Goal: Task Accomplishment & Management: Manage account settings

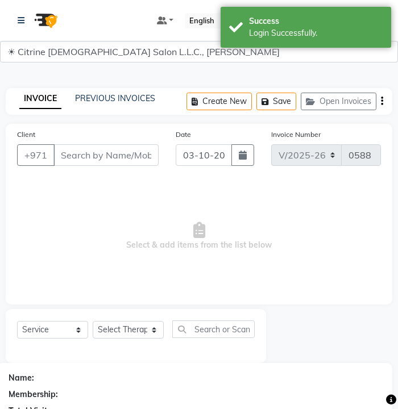
select select "7896"
select select "service"
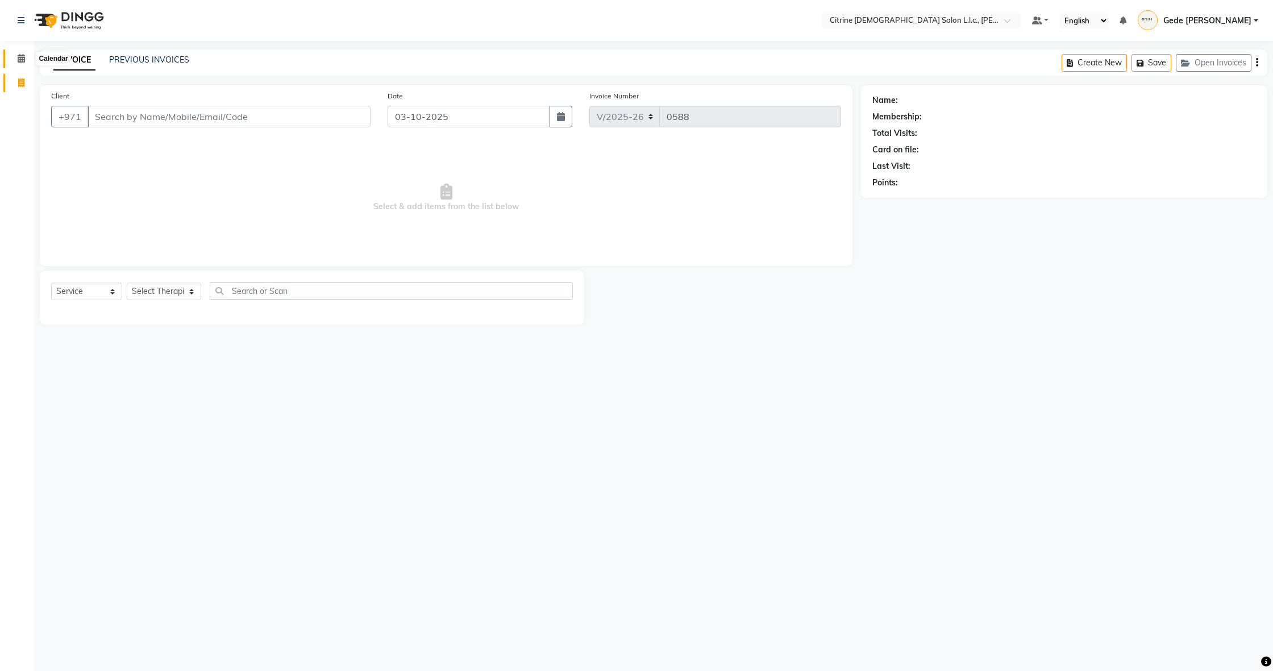
click at [26, 58] on span at bounding box center [21, 58] width 20 height 13
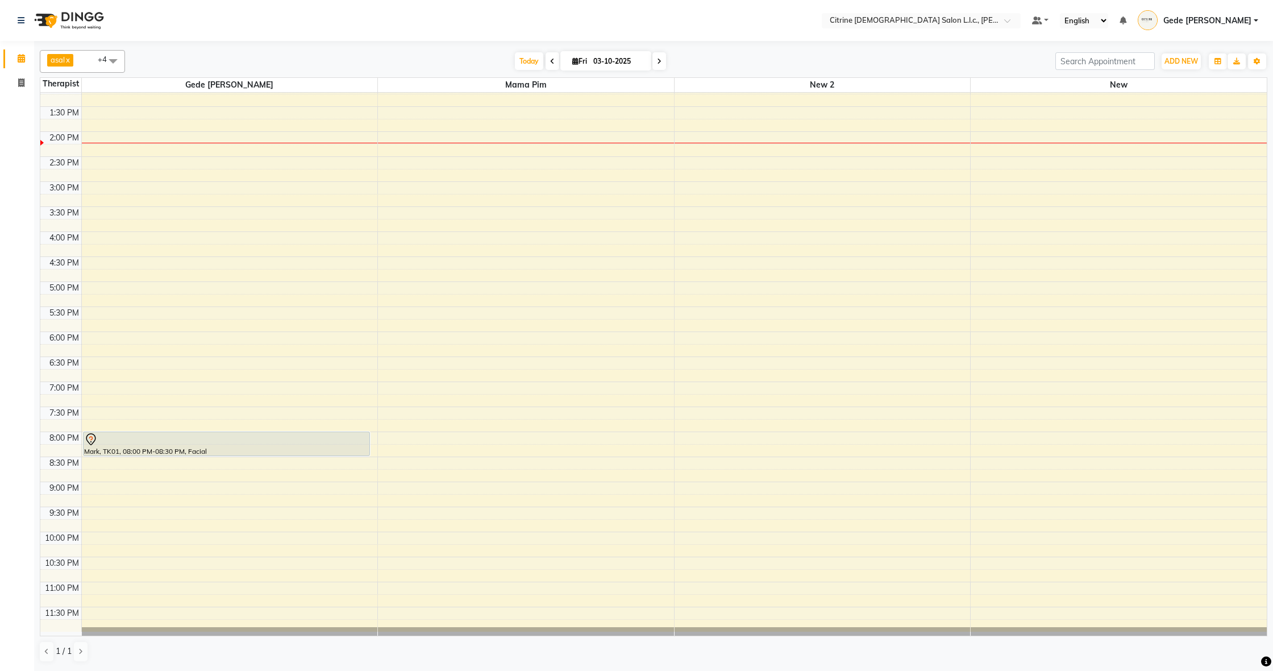
scroll to position [661, 0]
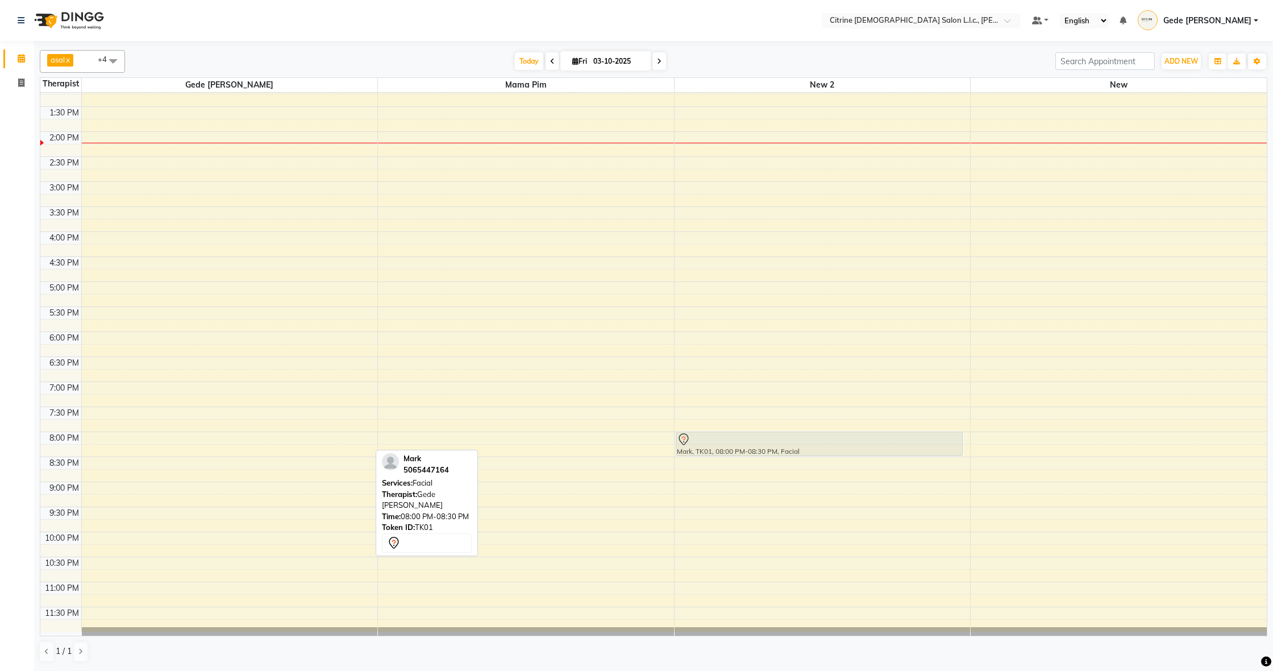
drag, startPoint x: 258, startPoint y: 441, endPoint x: 728, endPoint y: 447, distance: 470.1
click at [397, 409] on tr "Mark, TK01, 08:00 PM-08:30 PM, Facial Mark, TK01, 08:00 PM-08:30 PM, Facial" at bounding box center [653, 32] width 1227 height 1200
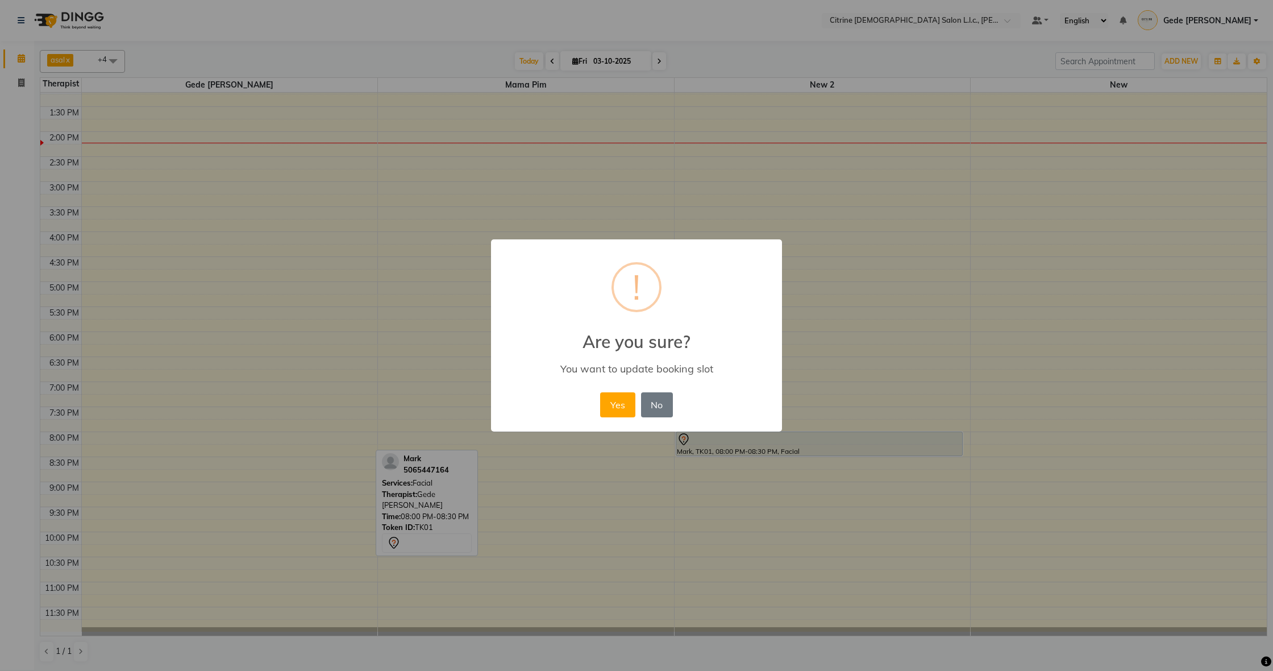
drag, startPoint x: 622, startPoint y: 404, endPoint x: 614, endPoint y: 406, distance: 8.3
click at [397, 404] on button "Yes" at bounding box center [617, 404] width 35 height 25
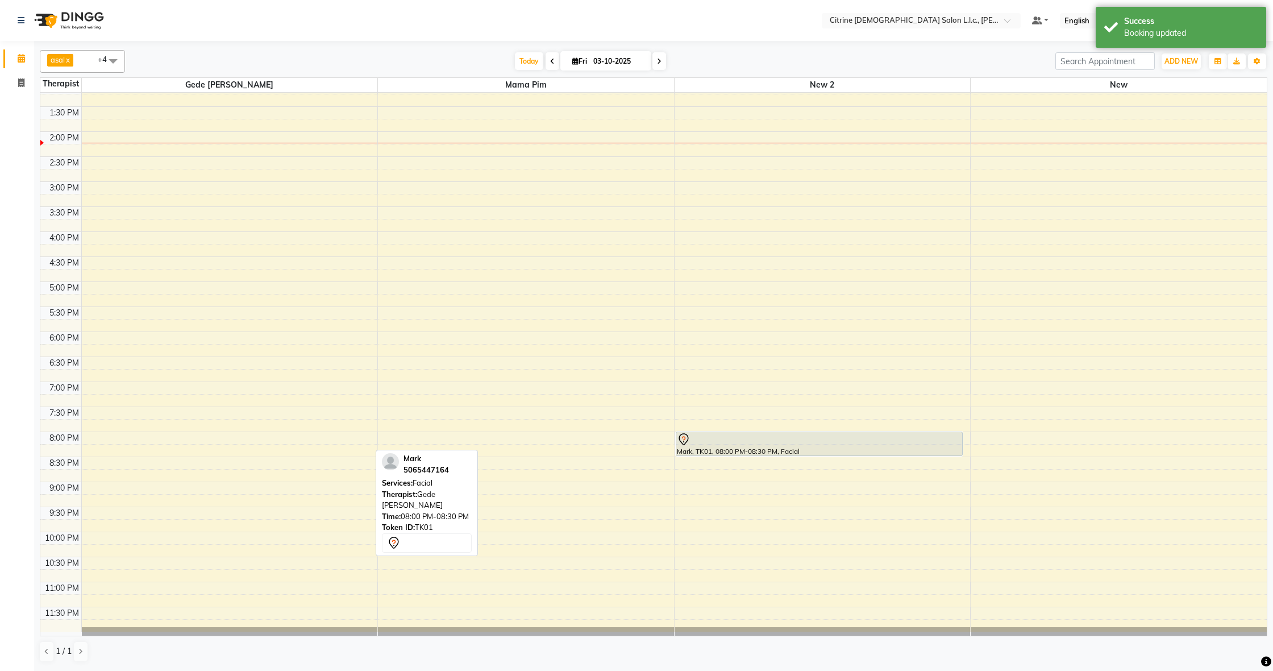
click at [102, 409] on div "12:00 AM 12:30 AM 1:00 AM 1:30 AM 2:00 AM 2:30 AM 3:00 AM 3:30 AM 4:00 AM 4:30 …" at bounding box center [653, 32] width 1227 height 1200
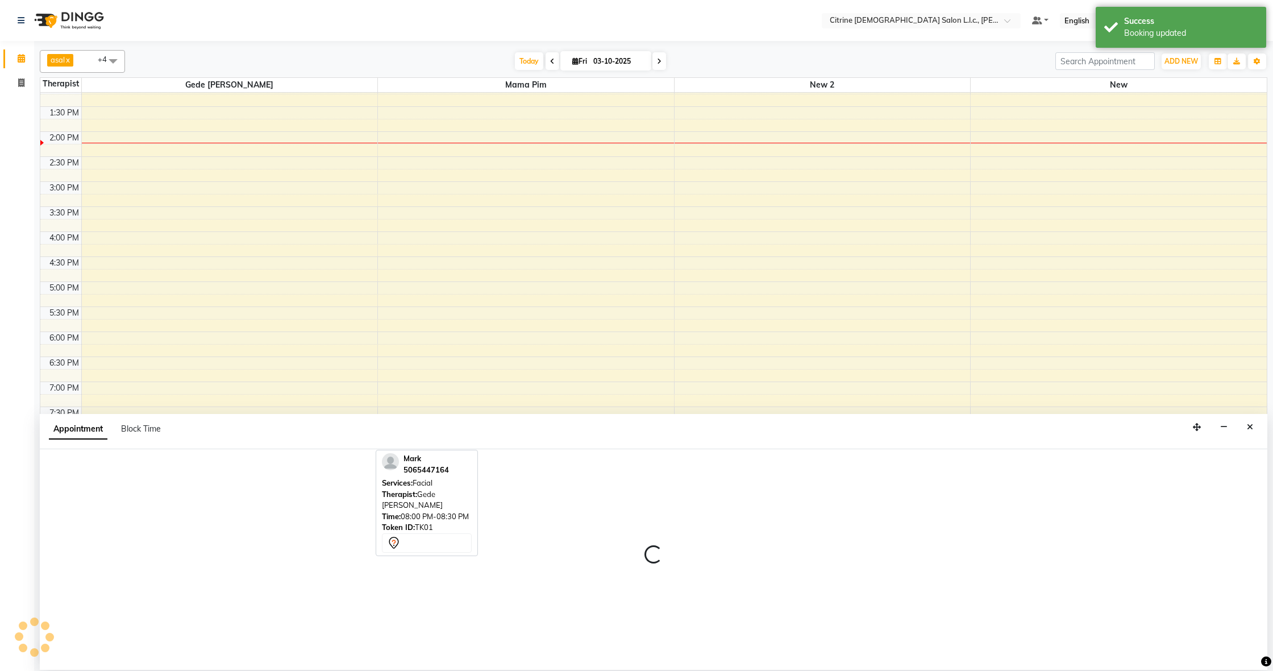
select select "70726"
select select "1200"
select select "tentative"
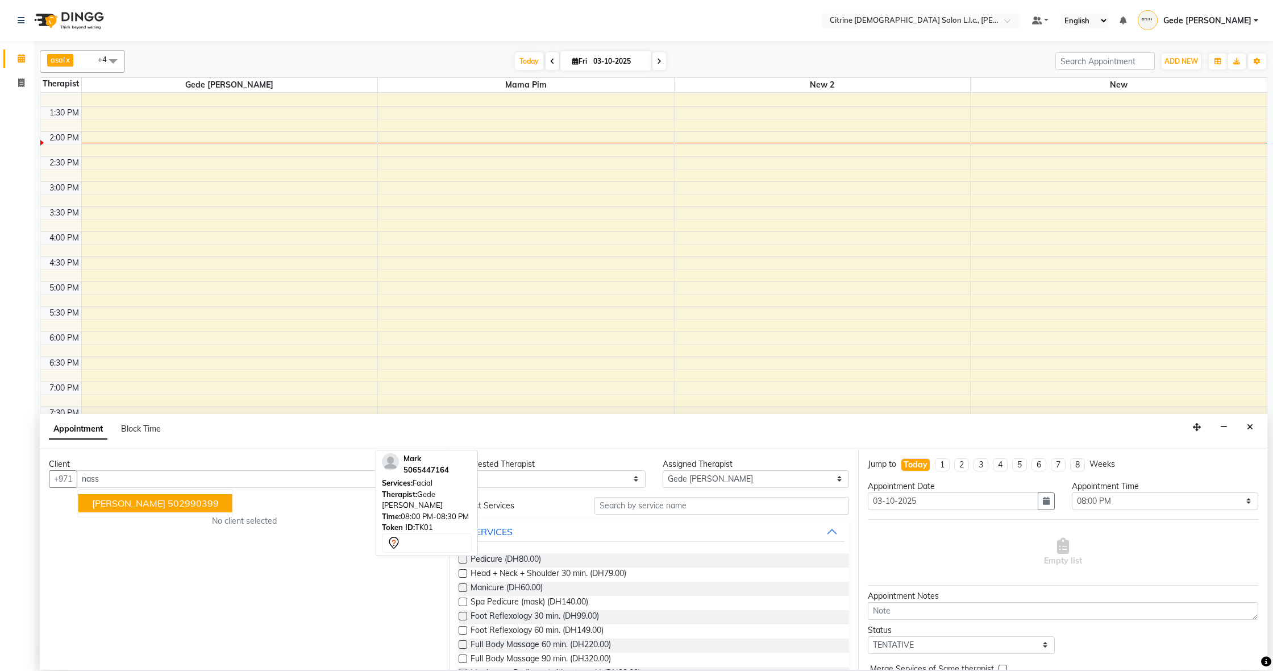
click at [168, 409] on ngb-highlight "502990399" at bounding box center [193, 502] width 51 height 11
type input "502990399"
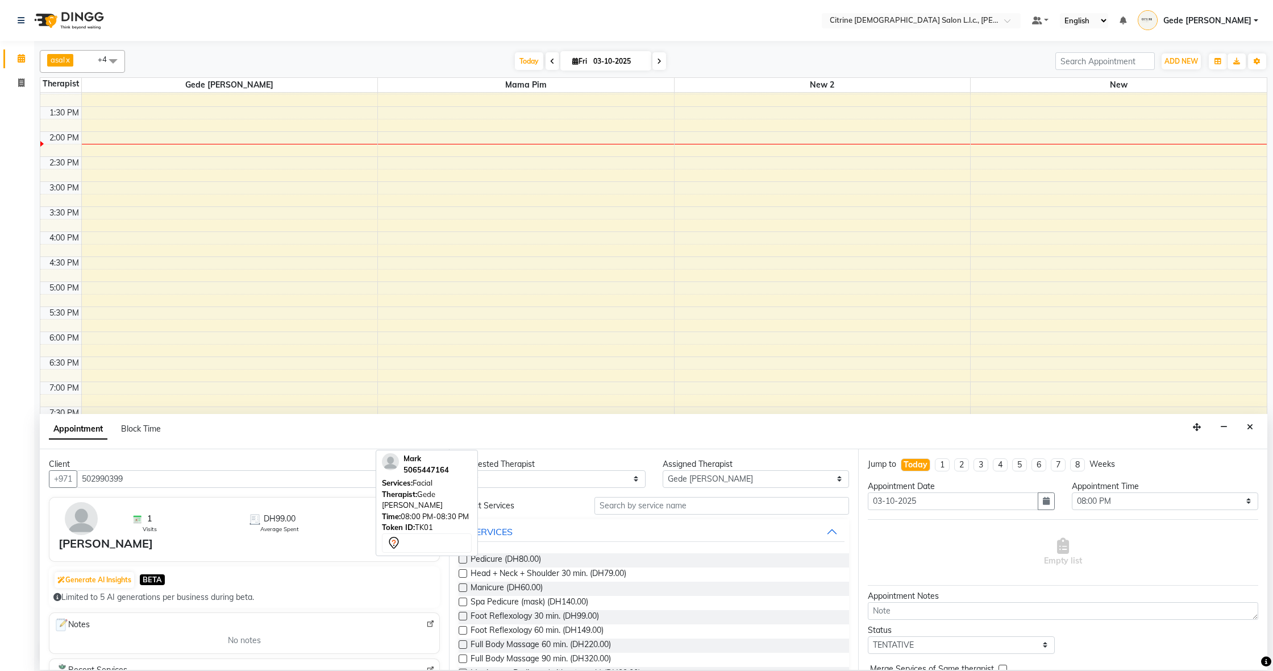
scroll to position [0, 0]
click at [397, 409] on input "text" at bounding box center [721, 506] width 255 height 18
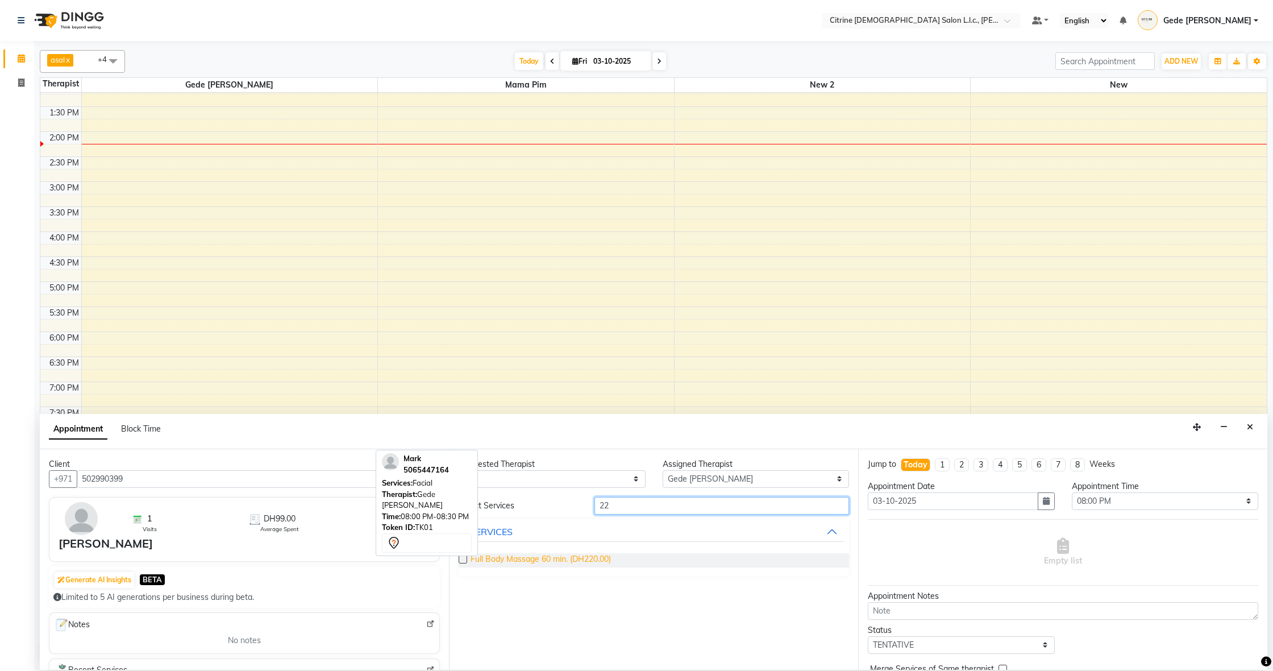
type input "22"
click at [397, 409] on span "Full Body Massage 60 min. (DH220.00)" at bounding box center [541, 560] width 140 height 14
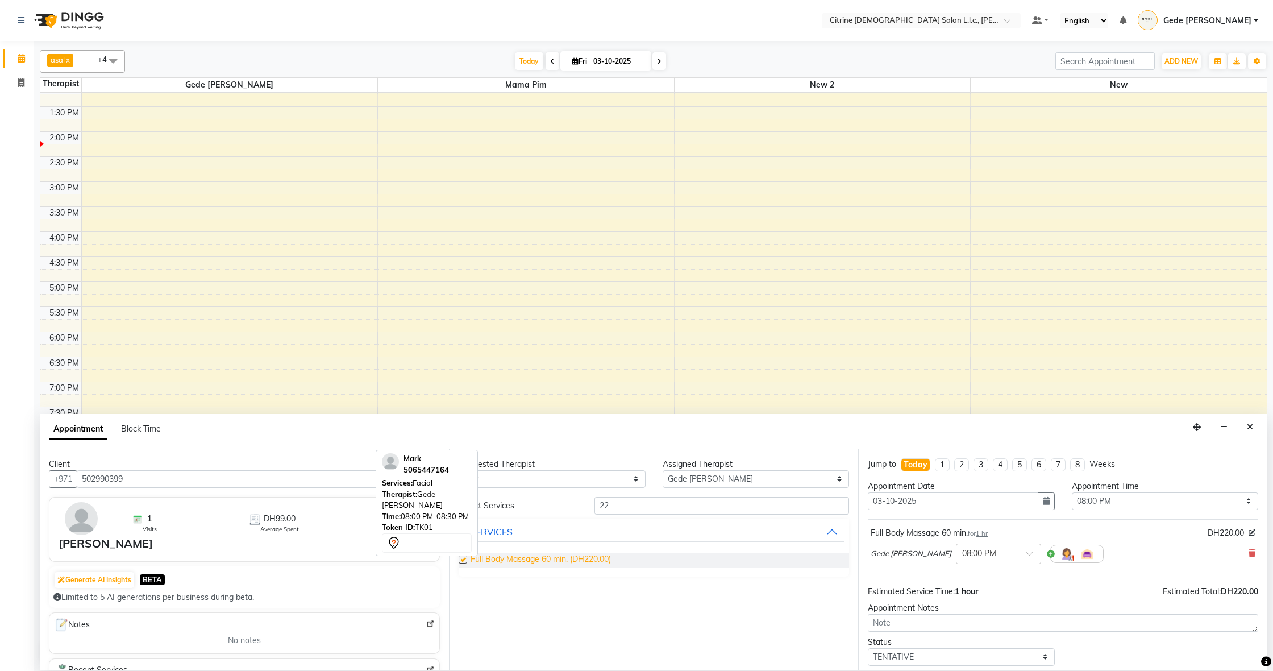
checkbox input "false"
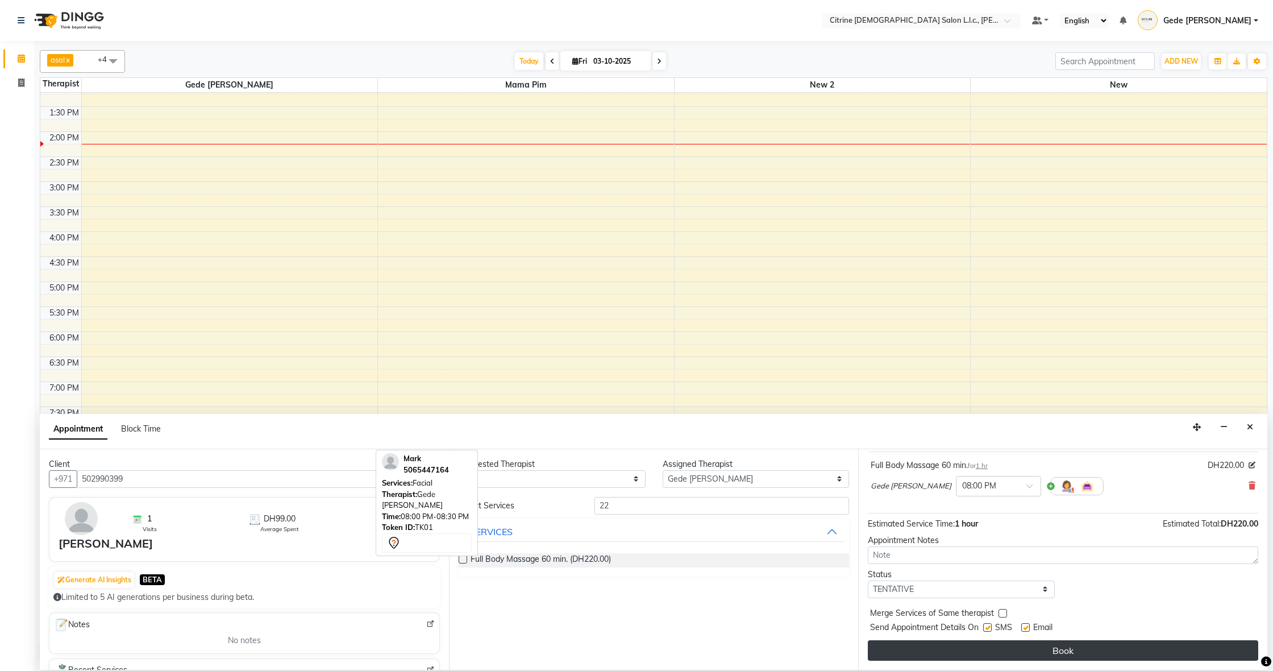
scroll to position [68, 0]
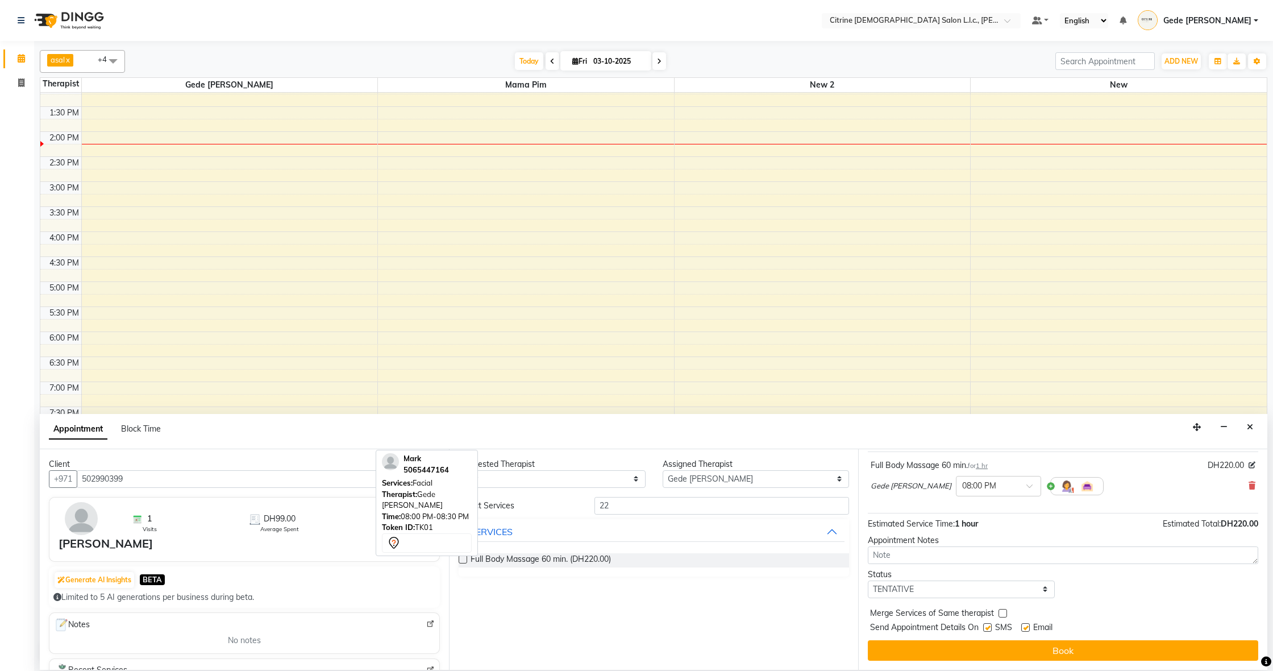
click at [397, 409] on button "Book" at bounding box center [1063, 650] width 390 height 20
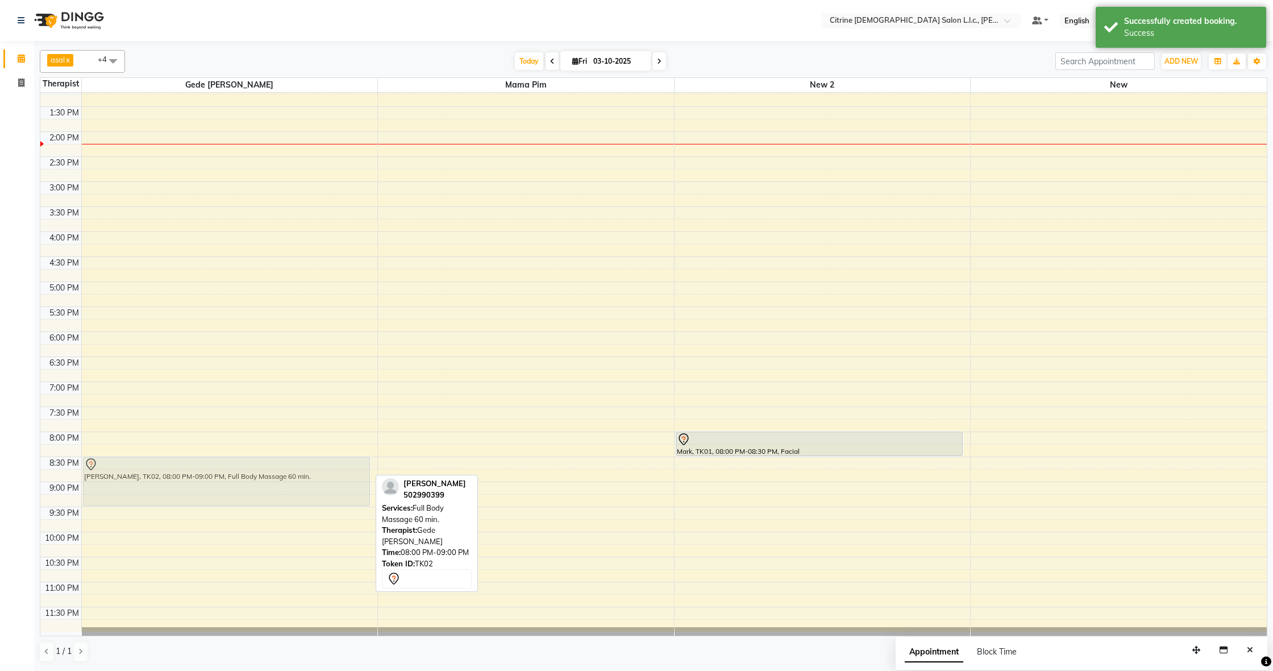
drag, startPoint x: 293, startPoint y: 458, endPoint x: 288, endPoint y: 483, distance: 25.5
click at [288, 409] on div "[PERSON_NAME], TK02, 08:00 PM-09:00 PM, Full Body Massage 60 min. [PERSON_NAME]…" at bounding box center [230, 32] width 296 height 1200
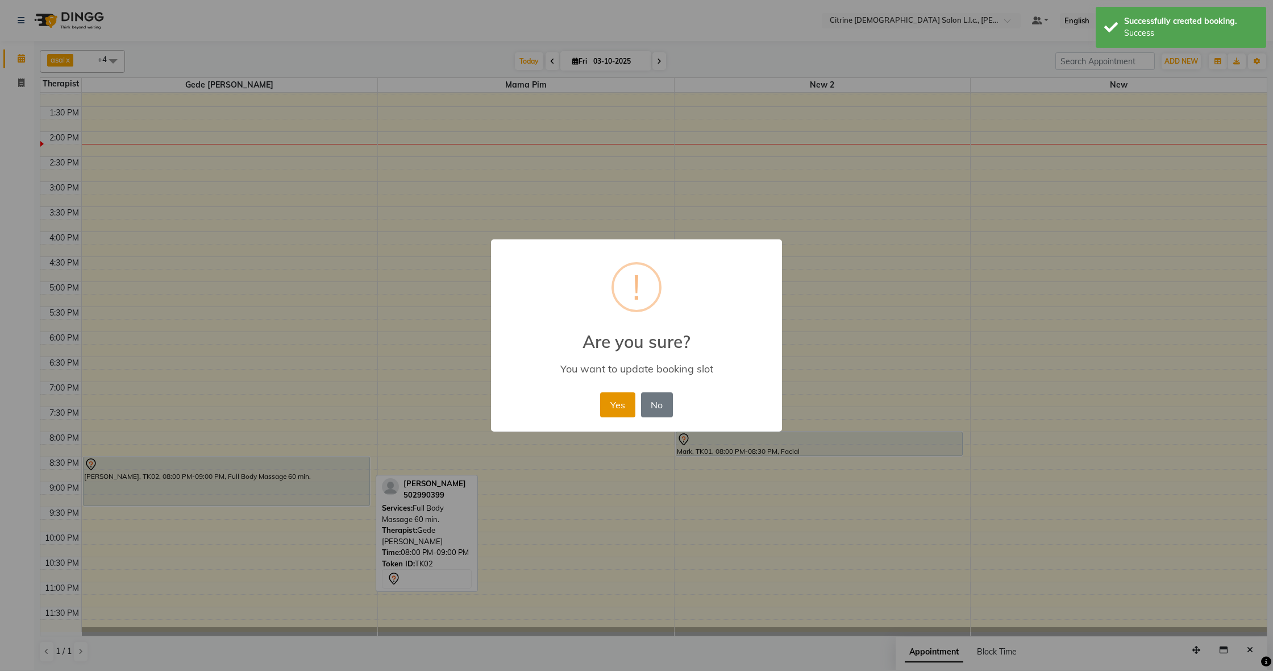
click at [397, 401] on button "Yes" at bounding box center [617, 404] width 35 height 25
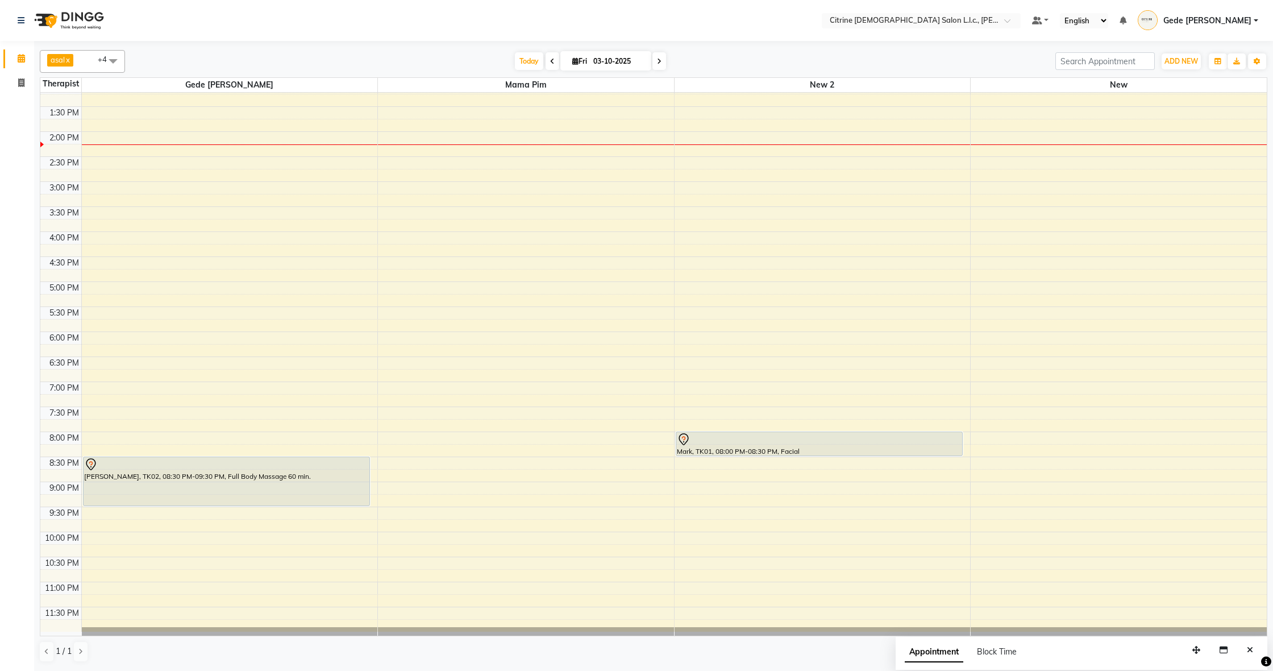
click at [397, 58] on span at bounding box center [553, 61] width 14 height 18
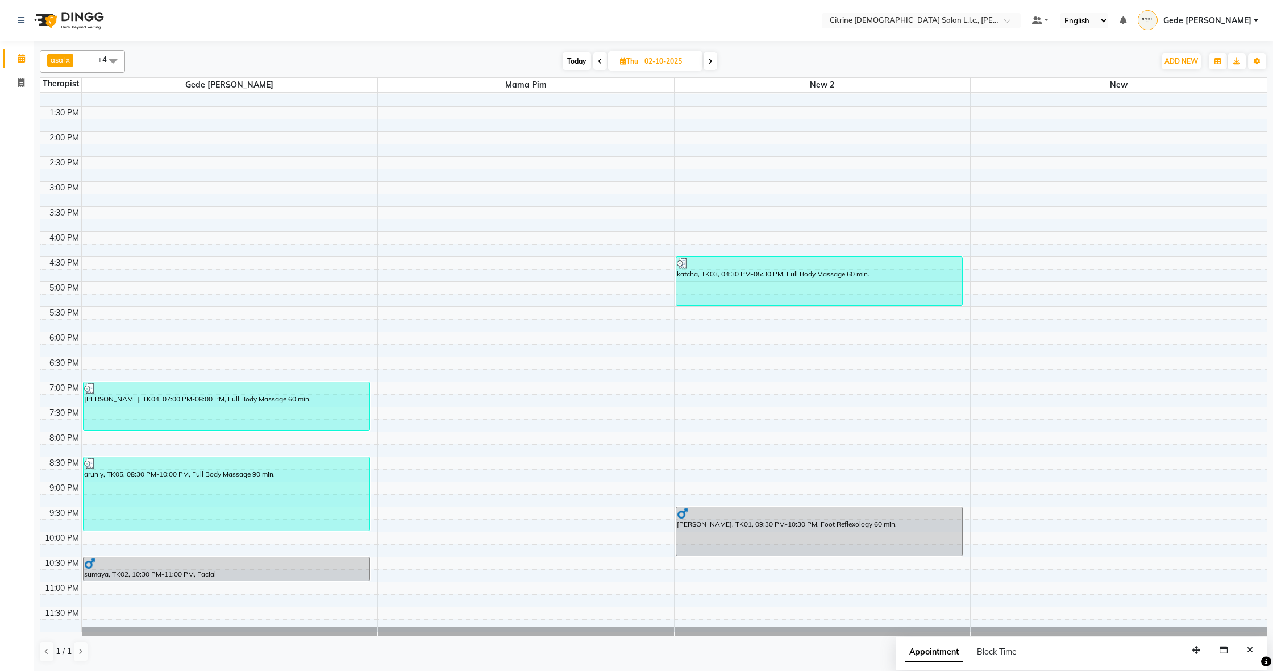
scroll to position [0, 0]
click at [397, 64] on span "Today" at bounding box center [577, 61] width 28 height 18
type input "03-10-2025"
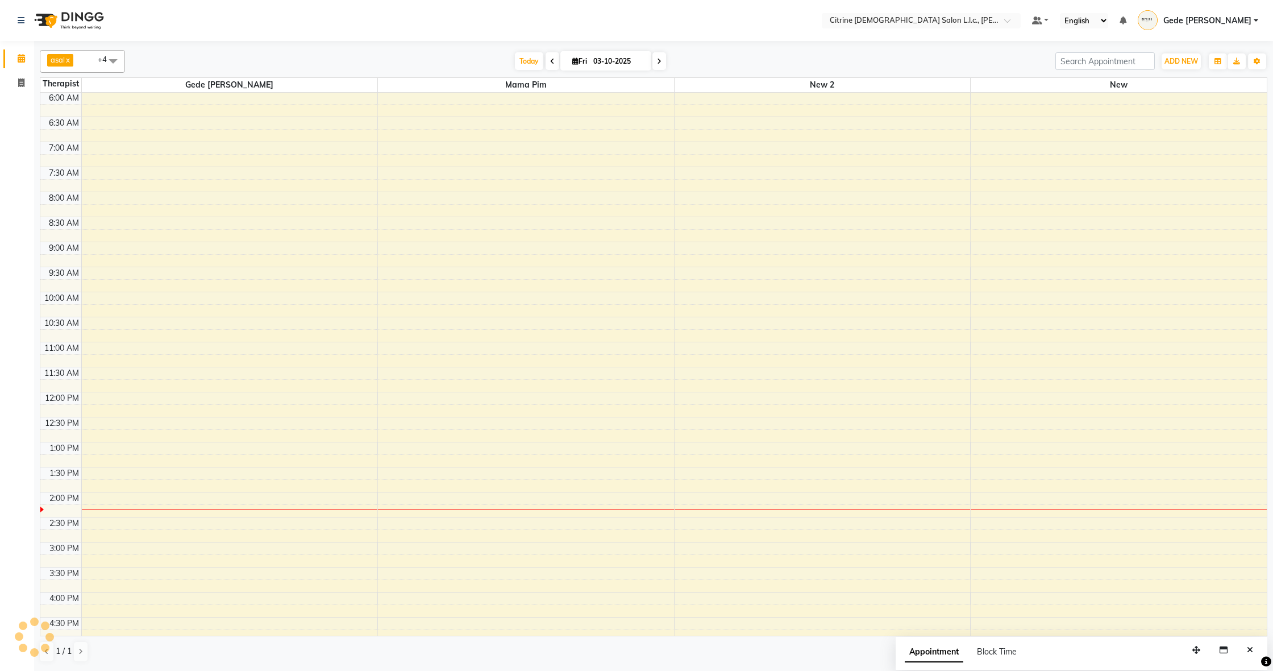
scroll to position [656, 0]
